Goal: Transaction & Acquisition: Obtain resource

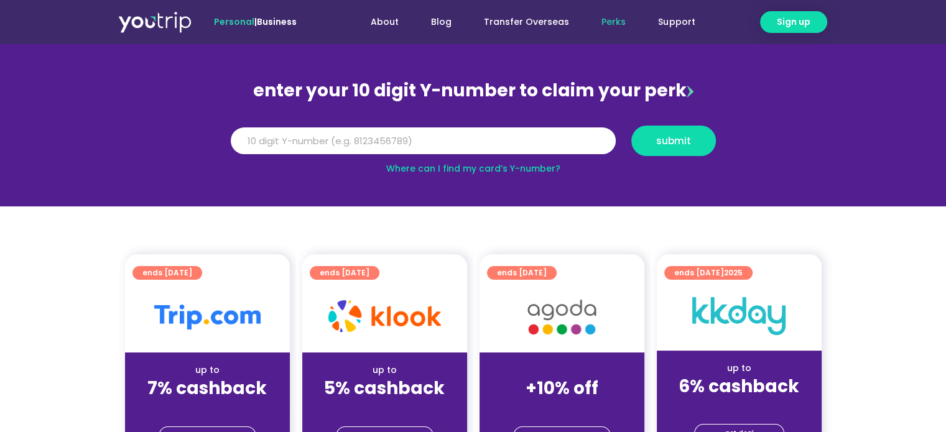
scroll to position [124, 0]
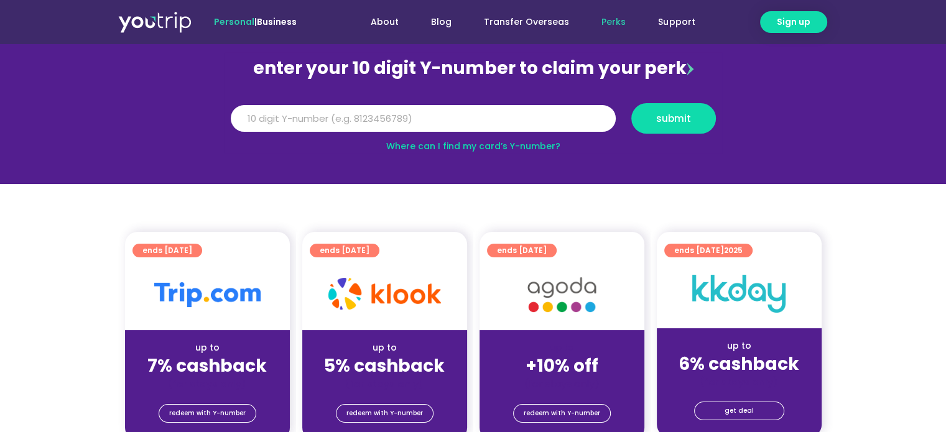
click at [527, 144] on link "Where can I find my card’s Y-number?" at bounding box center [473, 146] width 174 height 12
click at [465, 114] on input "Y Number" at bounding box center [423, 118] width 385 height 27
type input "8181920993"
click at [673, 114] on span "submit" at bounding box center [673, 118] width 35 height 9
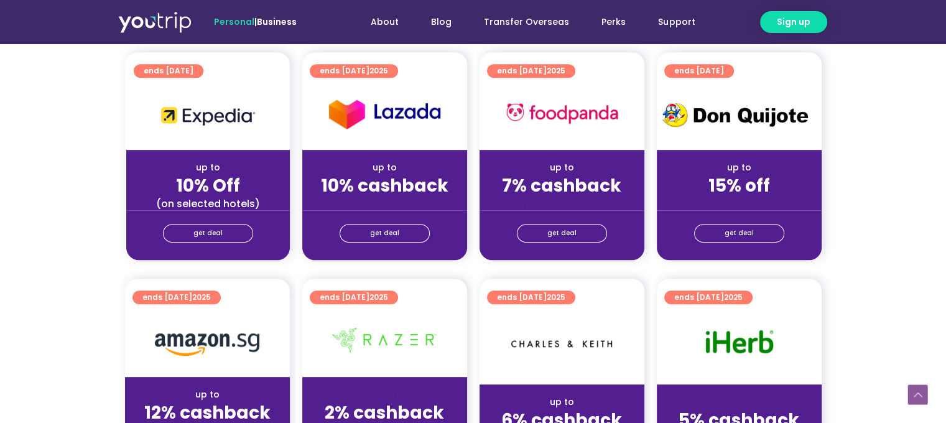
scroll to position [560, 0]
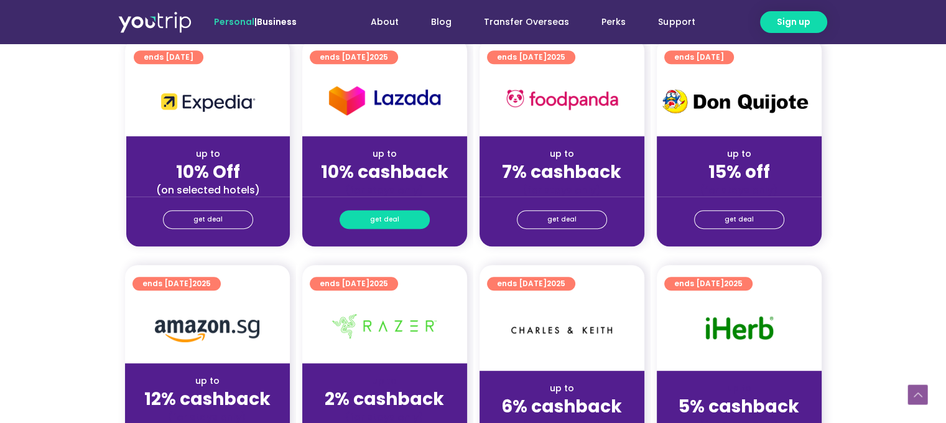
click at [386, 221] on span "get deal" at bounding box center [384, 219] width 29 height 17
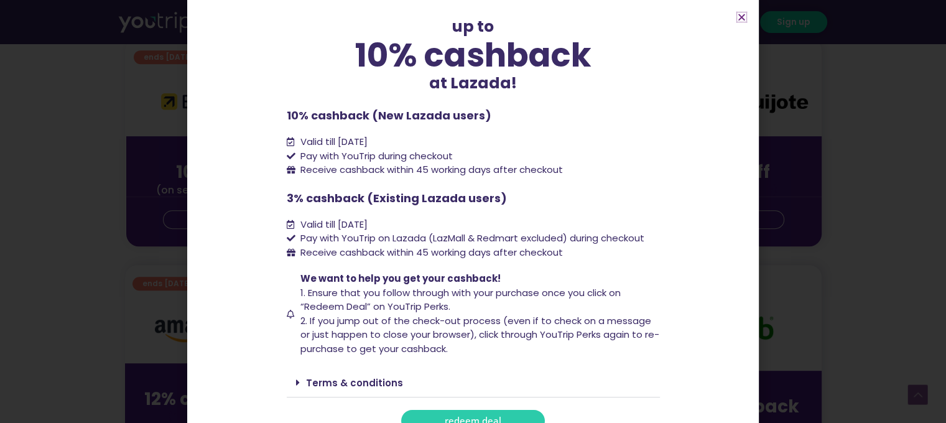
scroll to position [80, 0]
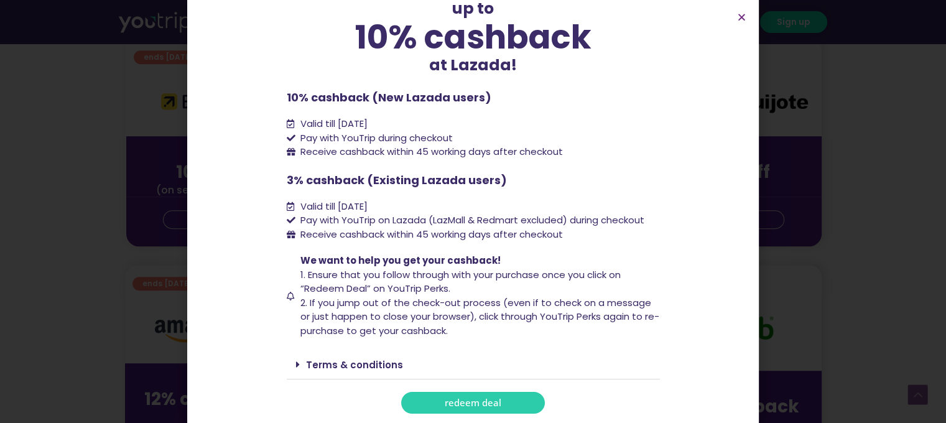
click at [473, 400] on span "redeem deal" at bounding box center [473, 402] width 57 height 9
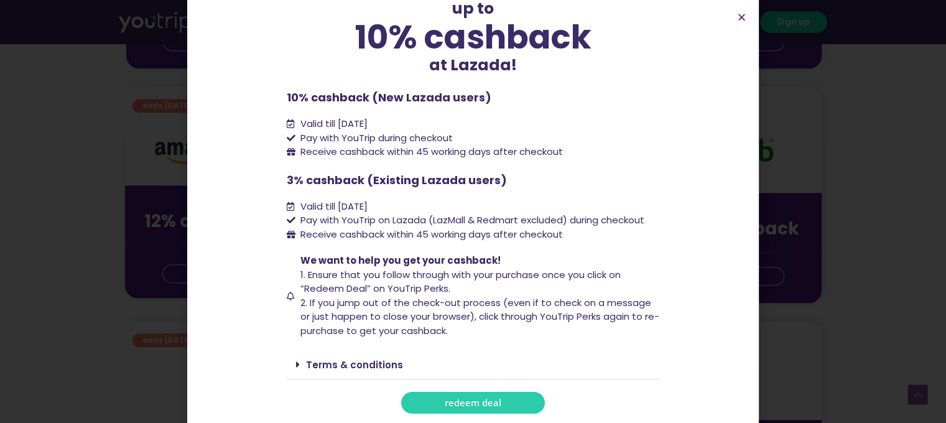
scroll to position [497, 0]
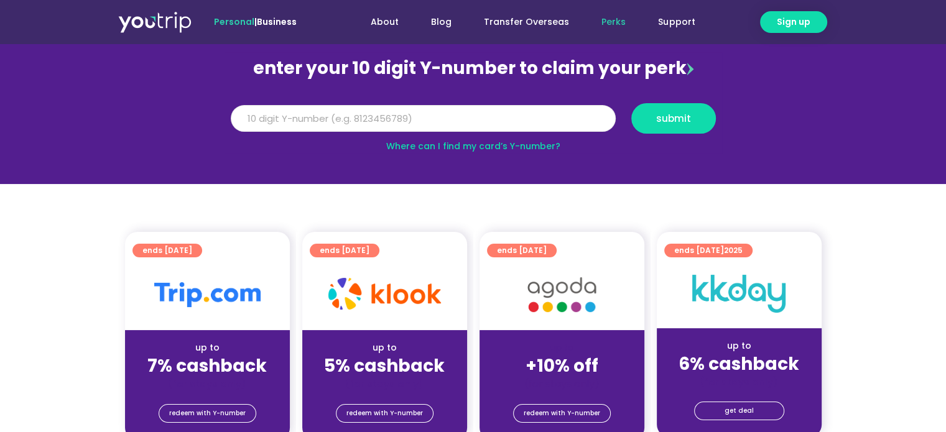
click at [469, 119] on input "Y Number" at bounding box center [423, 118] width 385 height 27
type input "8181920993"
click at [696, 116] on span "submit" at bounding box center [673, 118] width 63 height 9
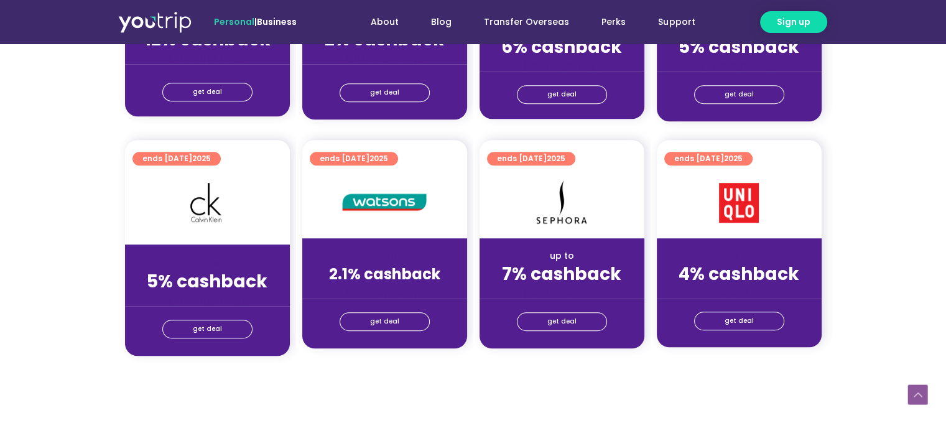
scroll to position [933, 0]
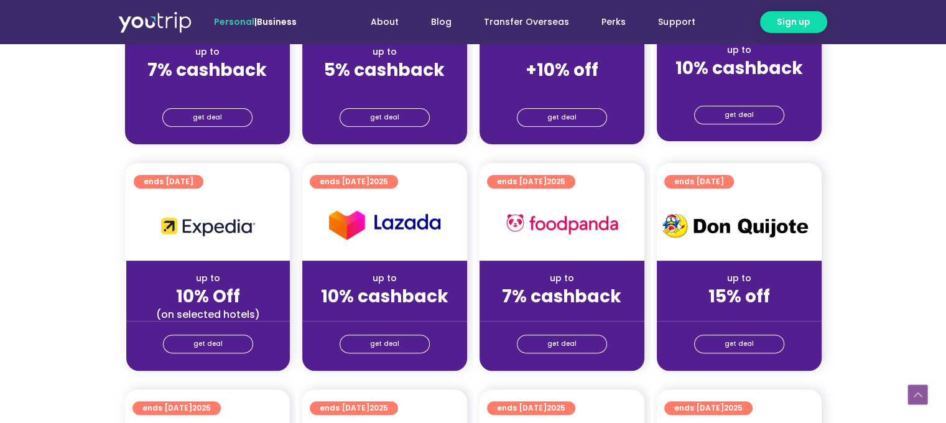
scroll to position [560, 0]
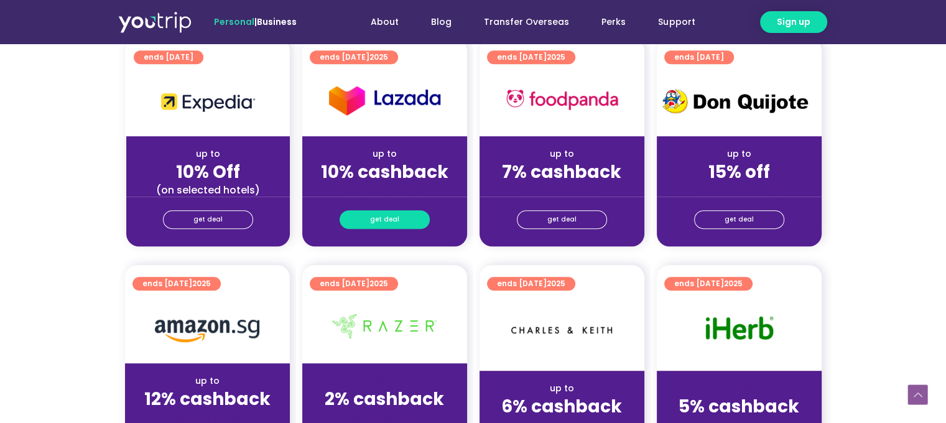
click at [390, 218] on span "get deal" at bounding box center [384, 219] width 29 height 17
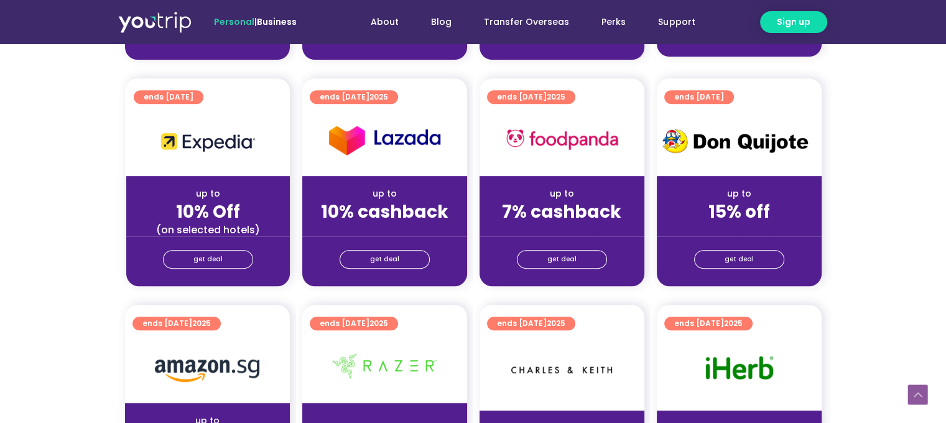
scroll to position [560, 0]
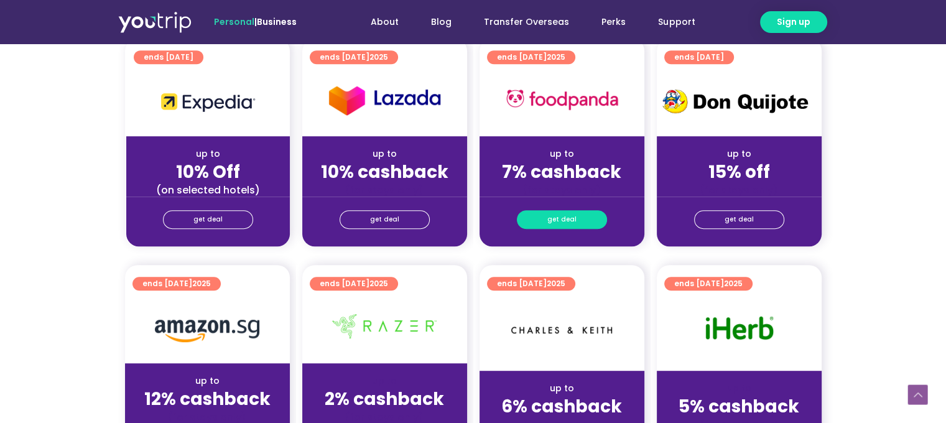
click at [562, 215] on span "get deal" at bounding box center [561, 219] width 29 height 17
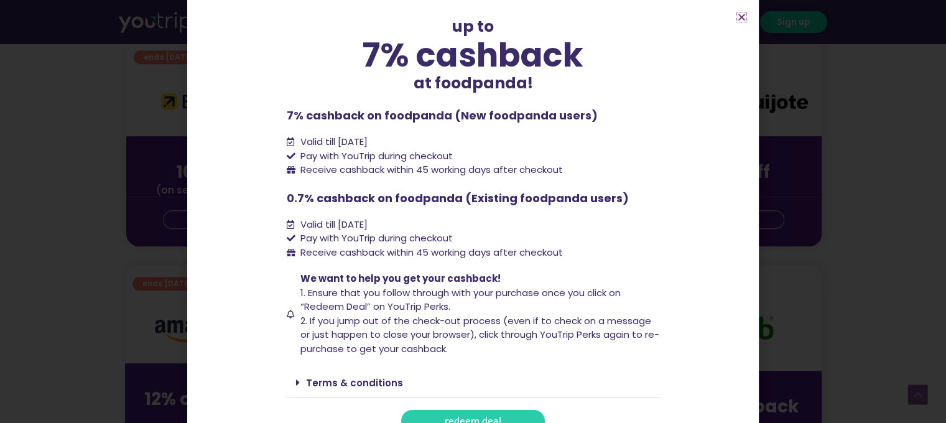
scroll to position [80, 0]
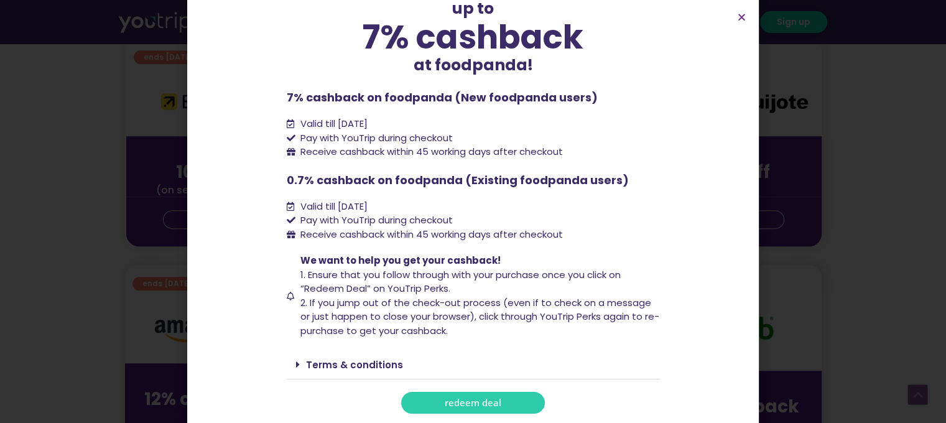
click at [475, 402] on span "redeem deal" at bounding box center [473, 402] width 57 height 9
